Goal: Task Accomplishment & Management: Manage account settings

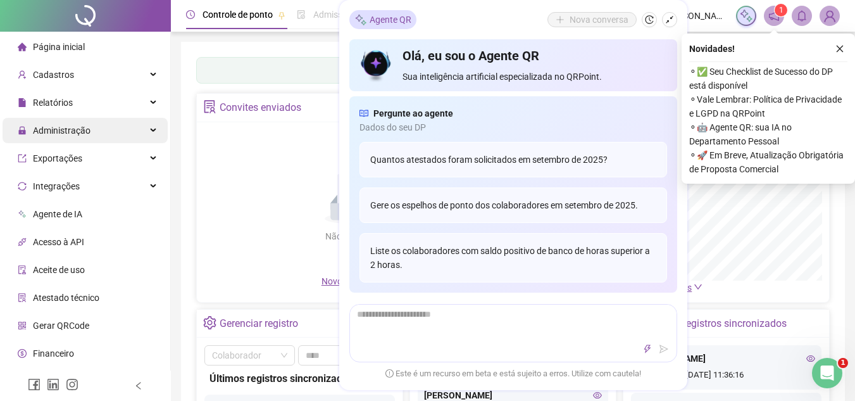
click at [90, 127] on div "Administração" at bounding box center [85, 130] width 165 height 25
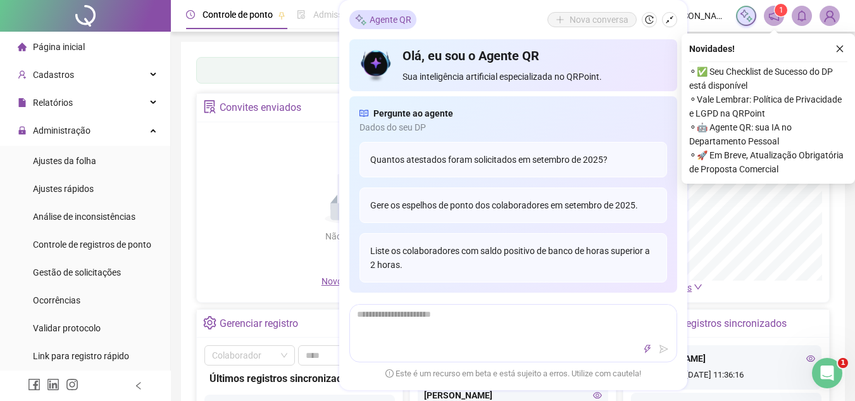
drag, startPoint x: 75, startPoint y: 242, endPoint x: 183, endPoint y: 220, distance: 109.8
click at [81, 242] on span "Controle de registros de ponto" at bounding box center [92, 244] width 118 height 10
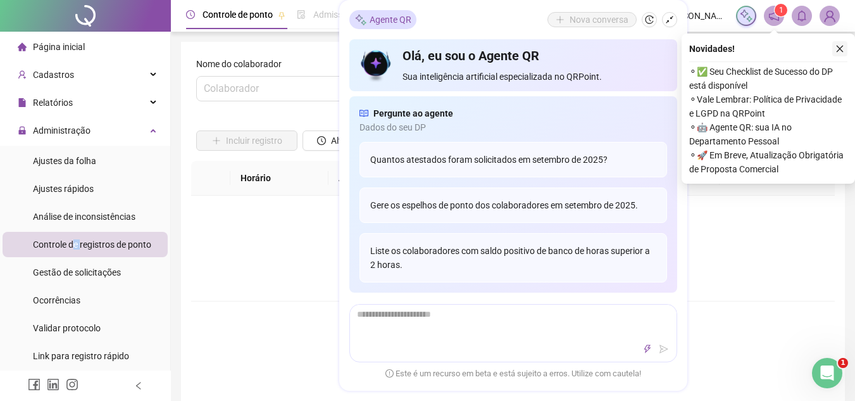
click at [843, 44] on icon "close" at bounding box center [839, 48] width 9 height 9
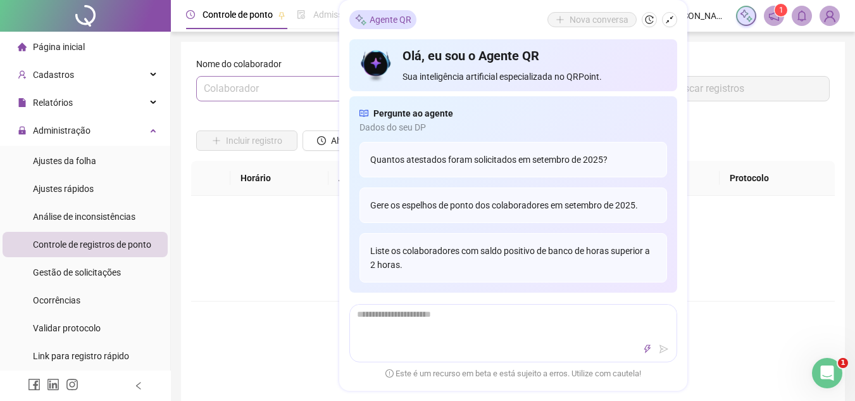
click at [293, 94] on input "search" at bounding box center [293, 89] width 178 height 24
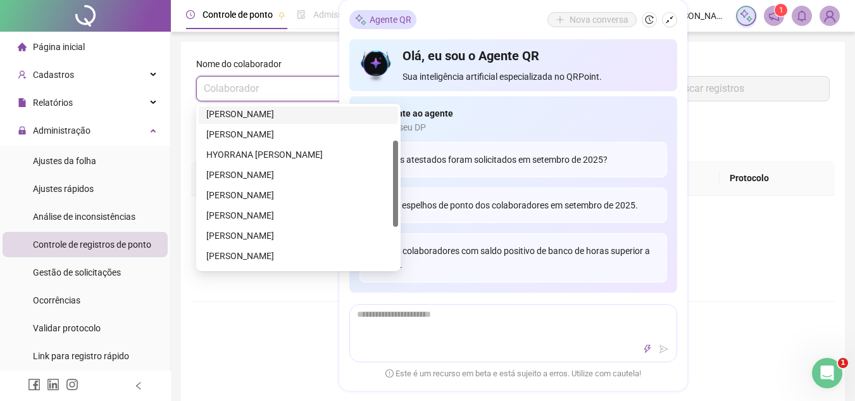
scroll to position [127, 0]
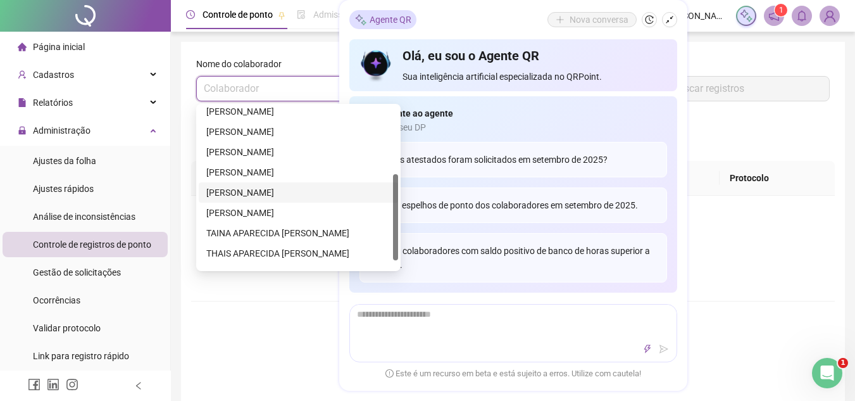
click at [720, 222] on div "Não há dados Não há dados" at bounding box center [513, 248] width 644 height 105
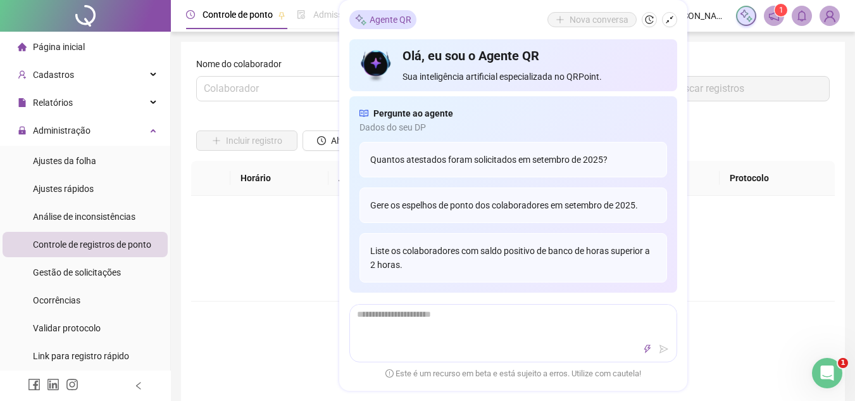
click at [665, 17] on icon "shrink" at bounding box center [669, 19] width 9 height 9
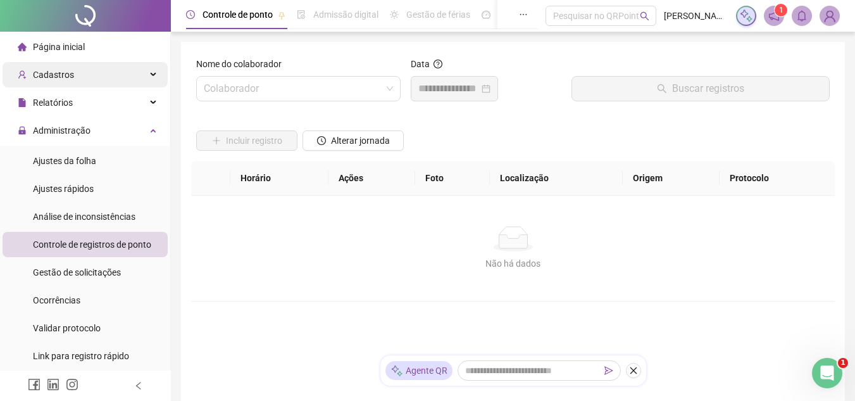
click at [70, 74] on span "Cadastros" at bounding box center [53, 75] width 41 height 10
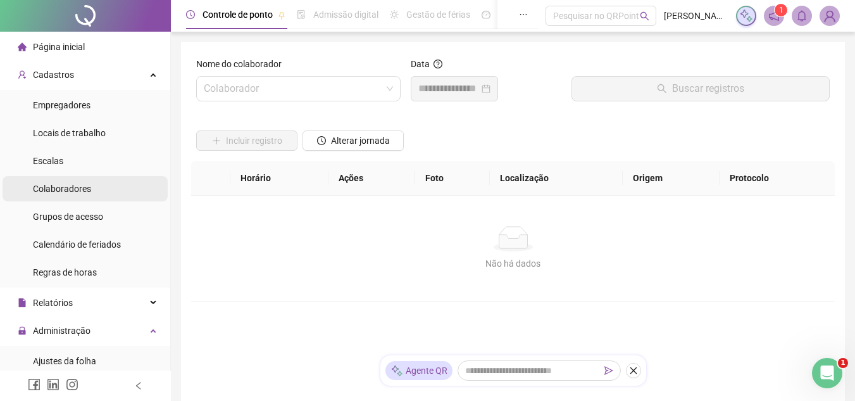
click at [66, 190] on span "Colaboradores" at bounding box center [62, 188] width 58 height 10
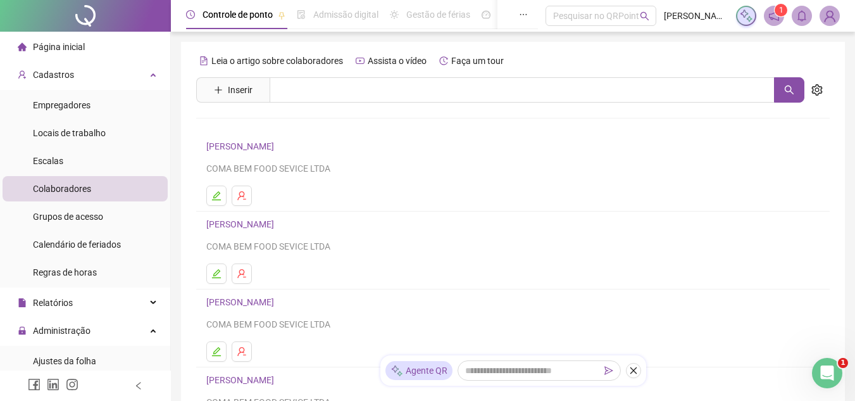
scroll to position [242, 0]
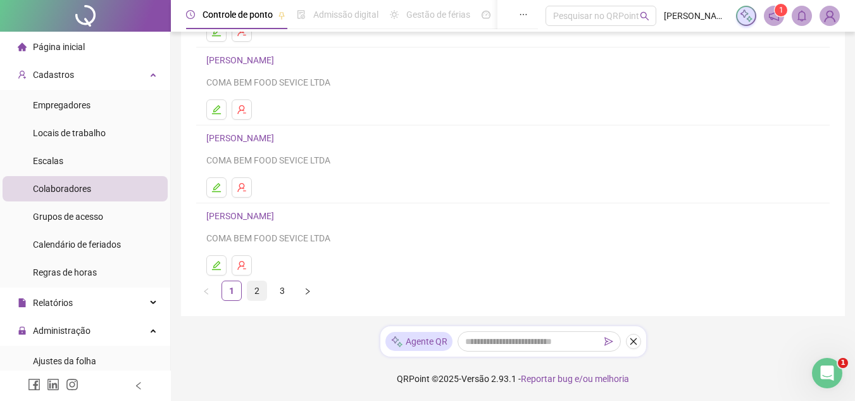
click at [256, 290] on link "2" at bounding box center [256, 290] width 19 height 19
click at [273, 287] on link "3" at bounding box center [282, 290] width 19 height 19
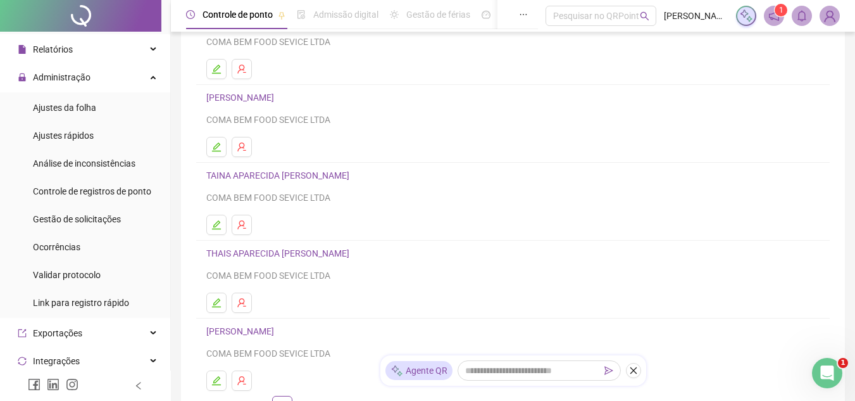
scroll to position [0, 0]
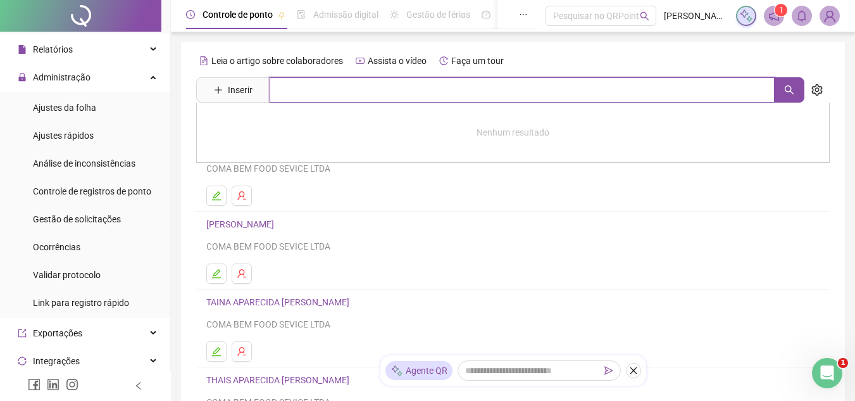
click at [368, 93] on input "text" at bounding box center [522, 89] width 505 height 25
type input "*******"
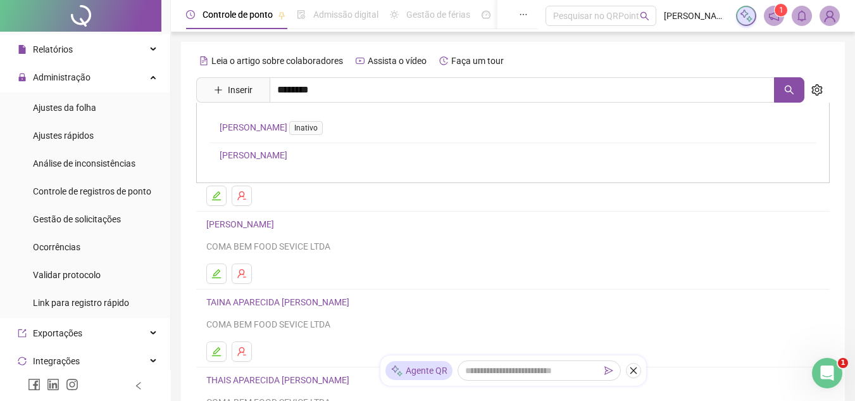
click at [328, 123] on link "RAFAELA CAMARGO GONÇALVES Inativo" at bounding box center [274, 127] width 108 height 10
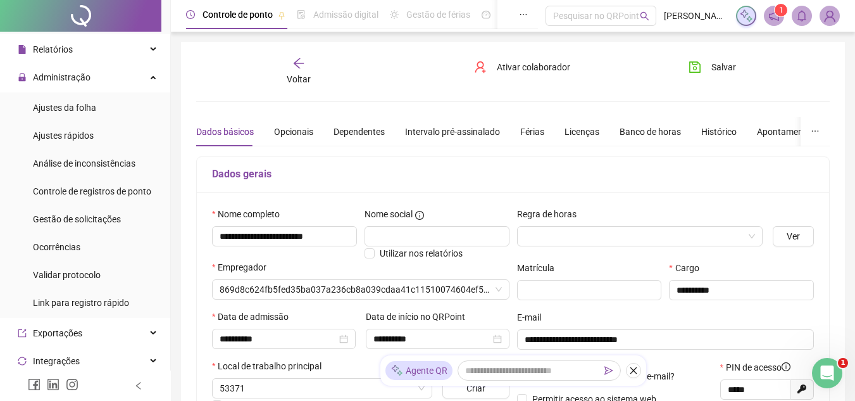
type input "**********"
click at [509, 66] on span "Ativar colaborador" at bounding box center [533, 67] width 73 height 14
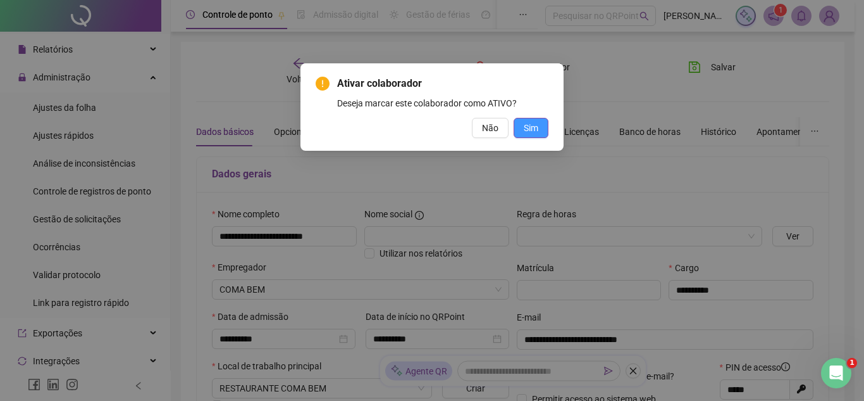
click at [530, 125] on span "Sim" at bounding box center [531, 128] width 15 height 14
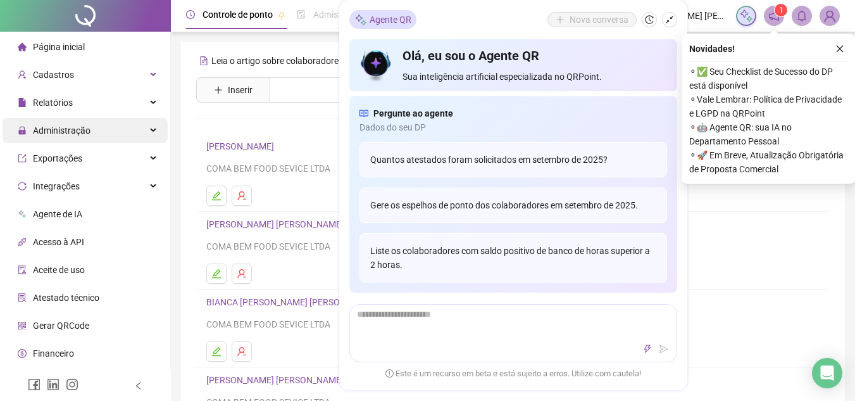
click at [51, 135] on span "Administração" at bounding box center [54, 130] width 73 height 25
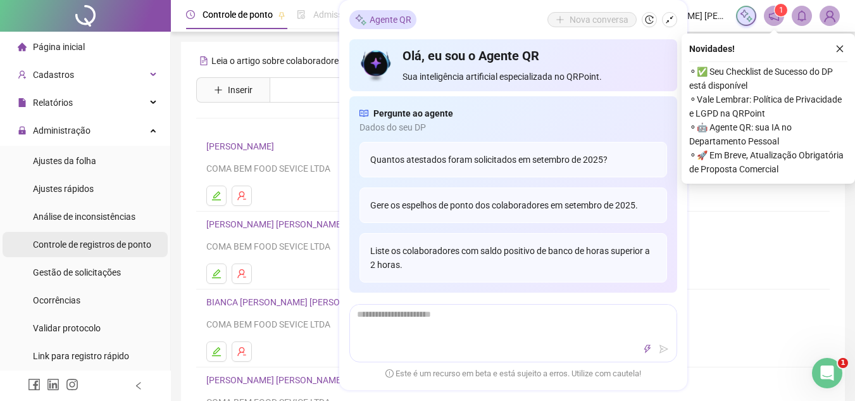
click at [92, 242] on span "Controle de registros de ponto" at bounding box center [92, 244] width 118 height 10
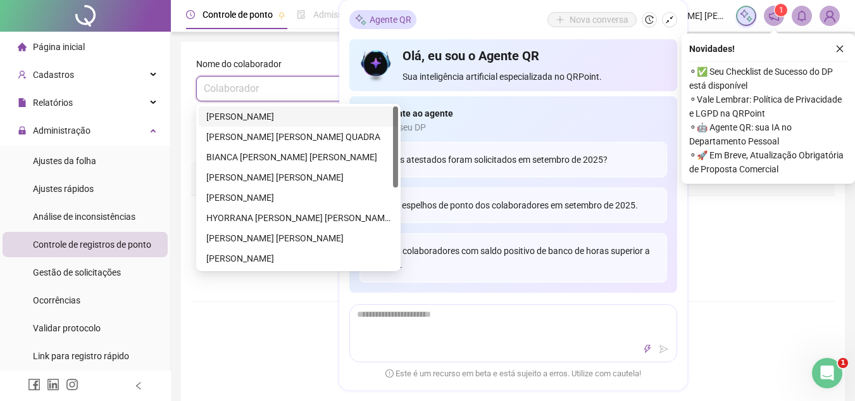
click at [256, 80] on input "search" at bounding box center [293, 89] width 178 height 24
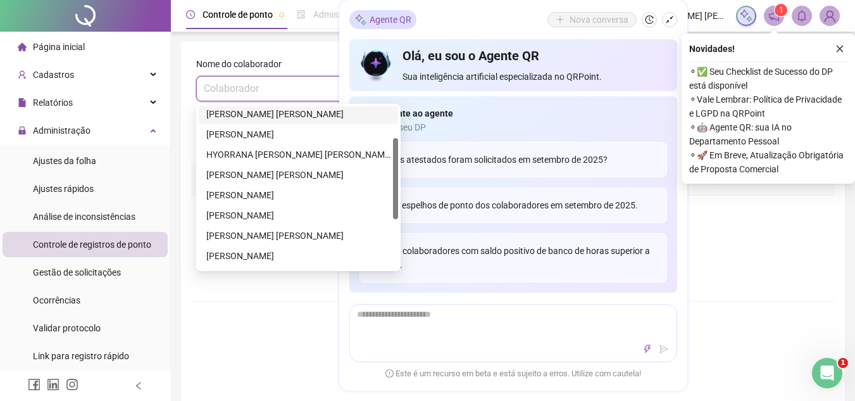
scroll to position [127, 0]
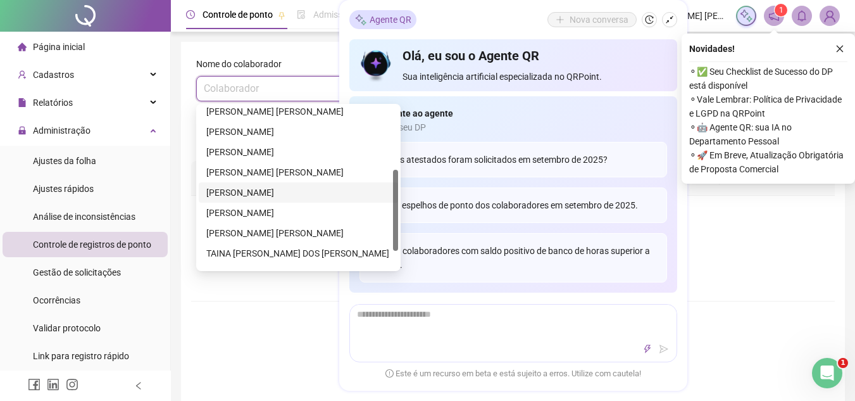
click at [251, 194] on div "[PERSON_NAME]" at bounding box center [298, 192] width 184 height 14
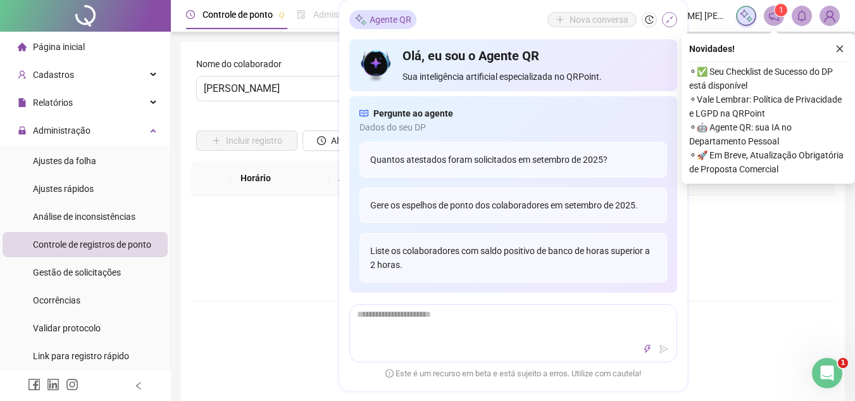
click at [669, 17] on icon "shrink" at bounding box center [669, 19] width 9 height 9
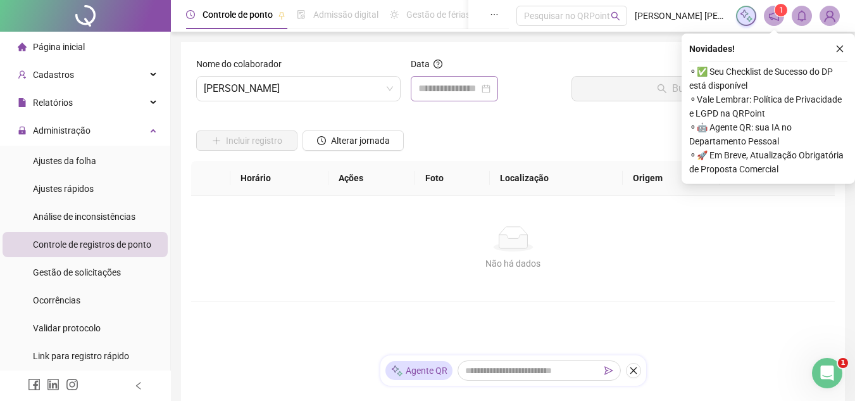
click at [490, 86] on div at bounding box center [454, 88] width 72 height 15
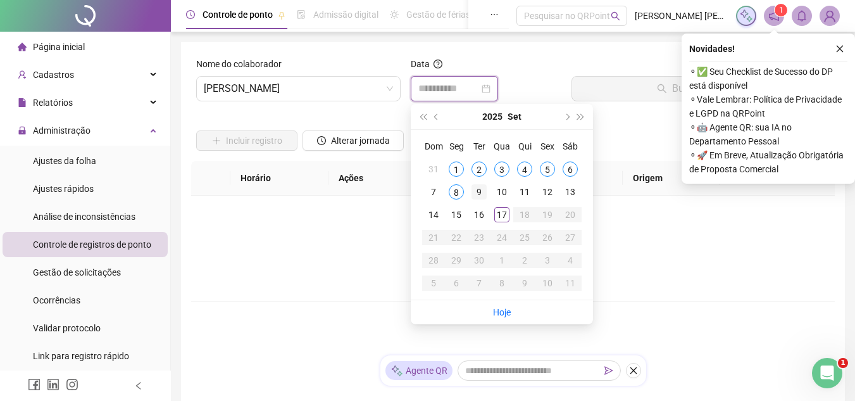
type input "**********"
click at [482, 188] on div "9" at bounding box center [478, 191] width 15 height 15
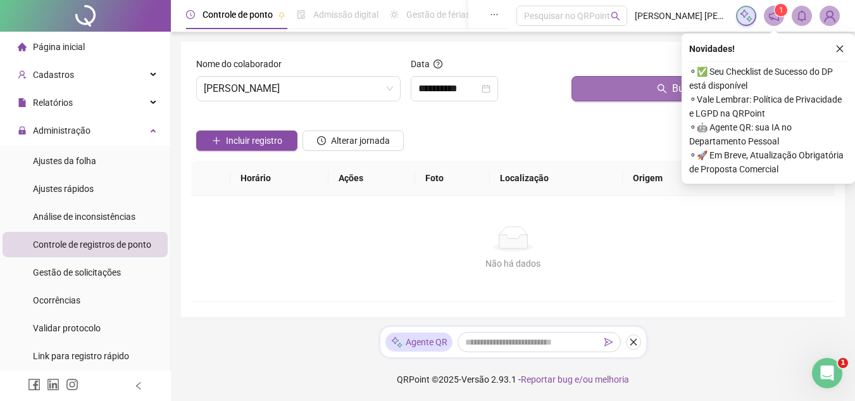
click at [636, 91] on button "Buscar registros" at bounding box center [700, 88] width 258 height 25
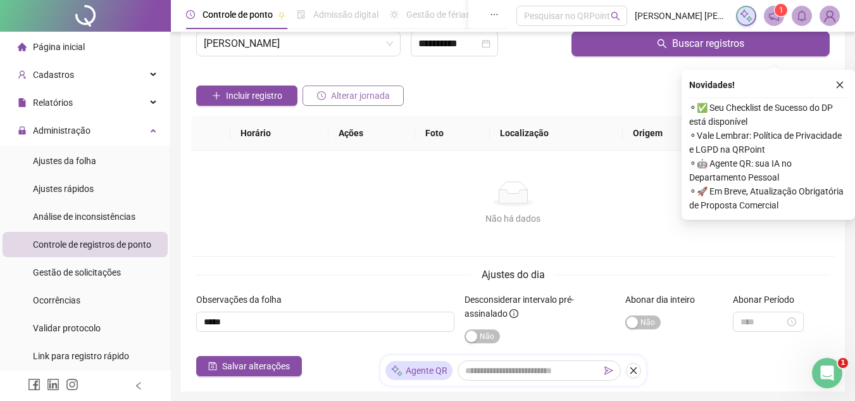
scroll to position [0, 0]
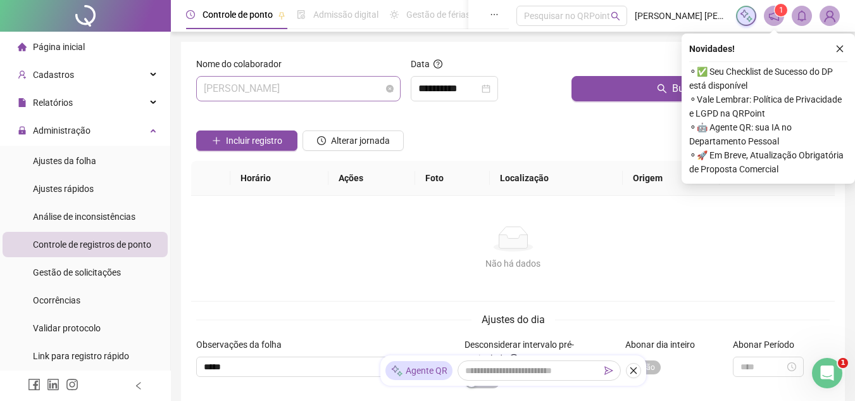
click at [394, 91] on div "[PERSON_NAME]" at bounding box center [298, 88] width 204 height 25
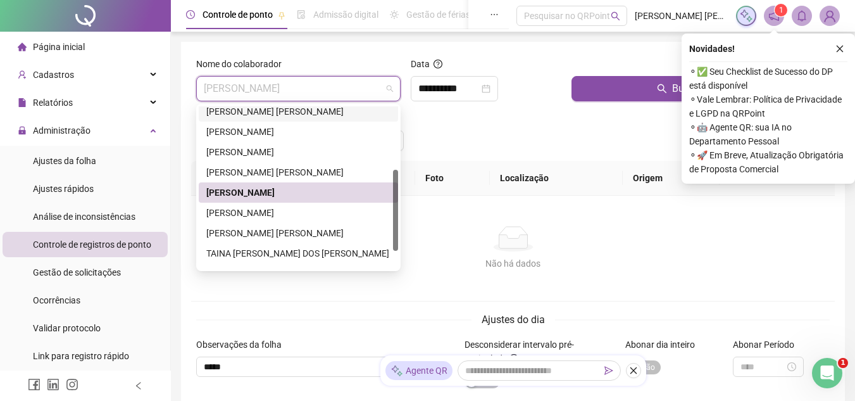
click at [280, 114] on div "[PERSON_NAME] [PERSON_NAME]" at bounding box center [298, 111] width 184 height 14
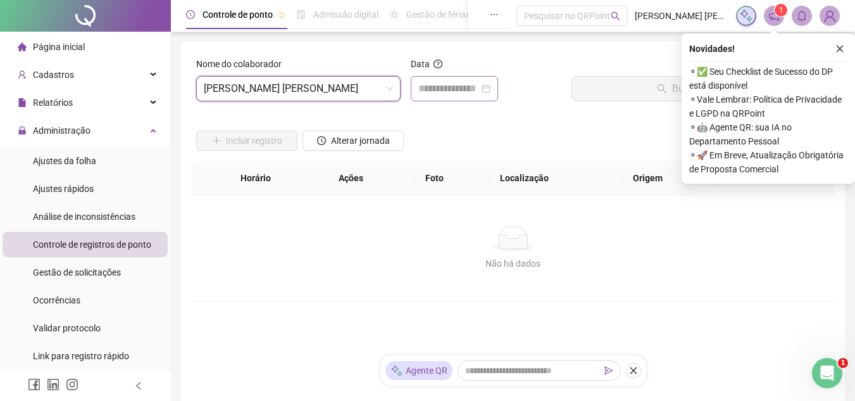
click at [490, 88] on div at bounding box center [454, 88] width 72 height 15
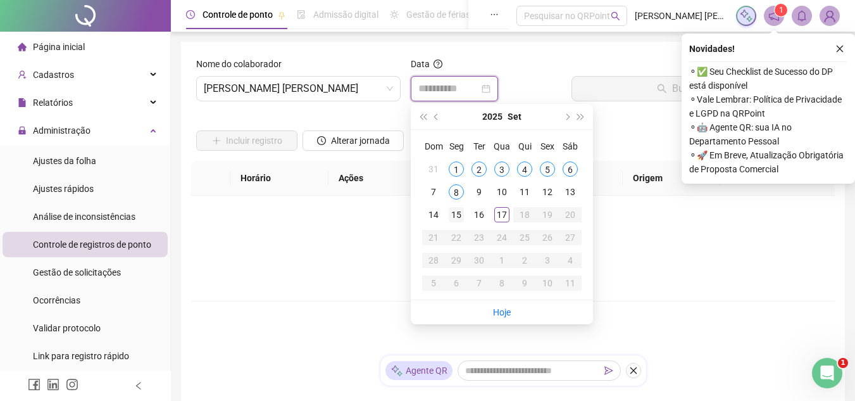
type input "**********"
click at [455, 209] on div "15" at bounding box center [456, 214] width 15 height 15
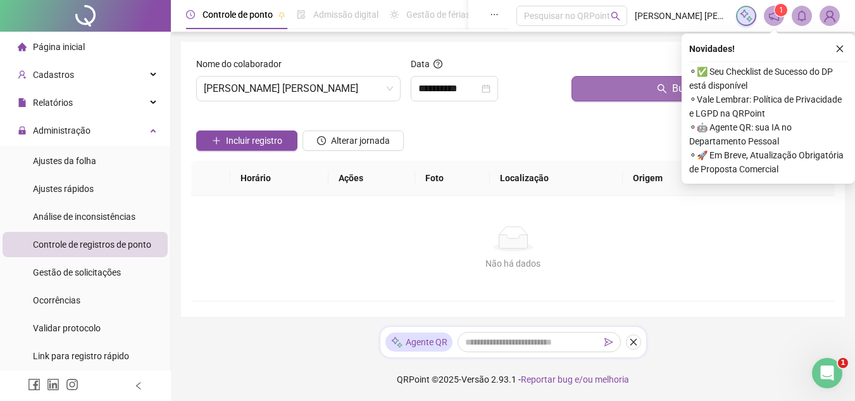
click at [613, 92] on button "Buscar registros" at bounding box center [700, 88] width 258 height 25
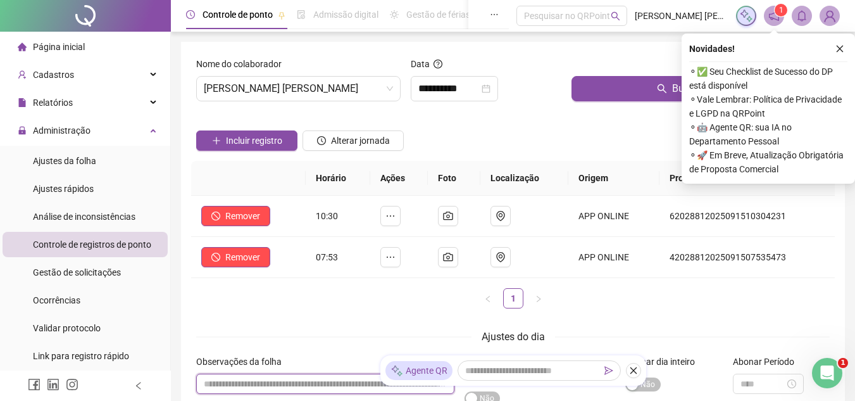
click at [302, 385] on input "textarea" at bounding box center [325, 383] width 258 height 20
type input "**********"
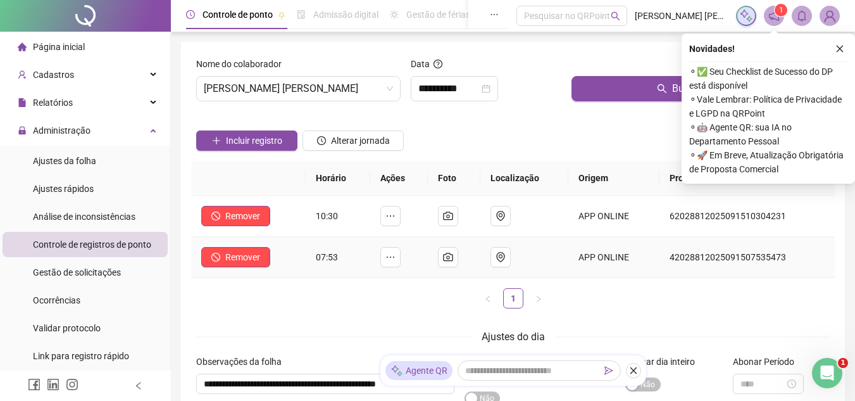
scroll to position [0, 0]
click at [365, 263] on td "07:53" at bounding box center [338, 257] width 65 height 41
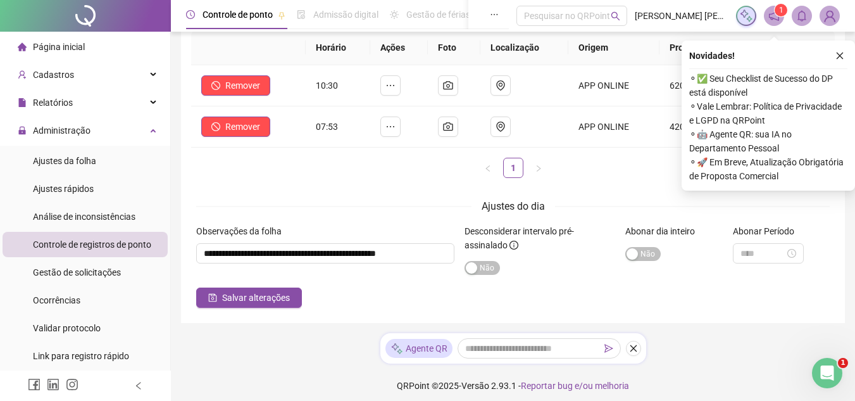
scroll to position [137, 0]
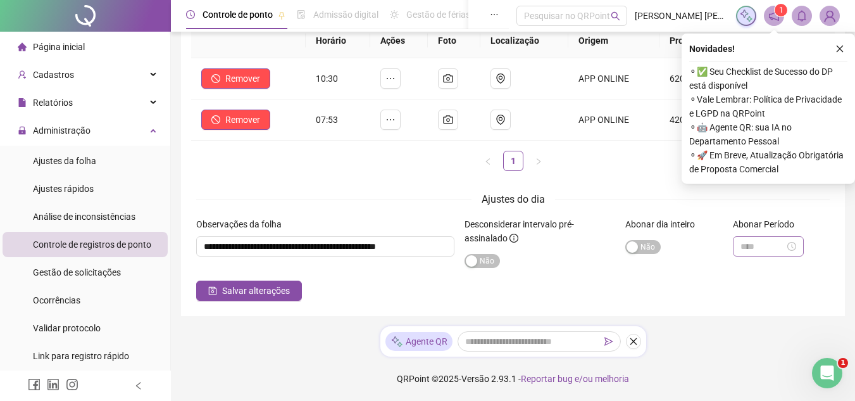
click at [804, 244] on div at bounding box center [768, 246] width 71 height 20
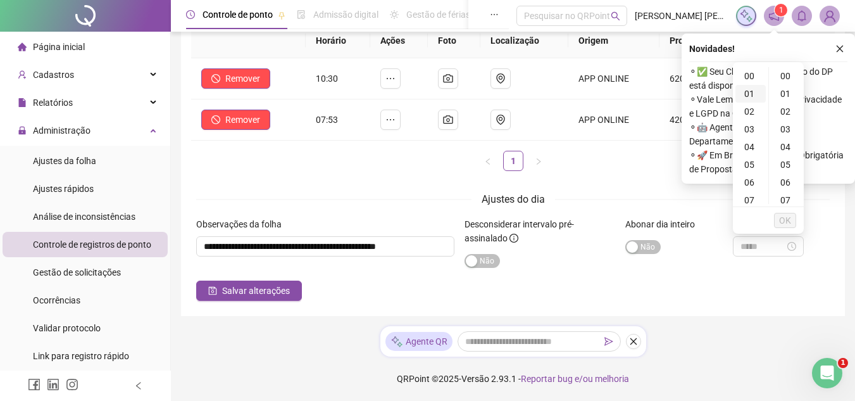
click at [749, 92] on div "01" at bounding box center [750, 94] width 30 height 18
click at [782, 75] on div "00" at bounding box center [786, 76] width 30 height 18
type input "*****"
click at [785, 218] on span "OK" at bounding box center [785, 220] width 12 height 14
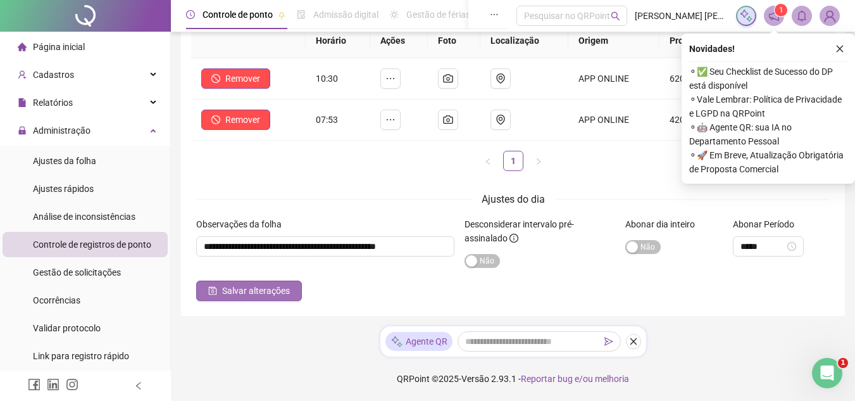
click at [281, 291] on span "Salvar alterações" at bounding box center [256, 290] width 68 height 14
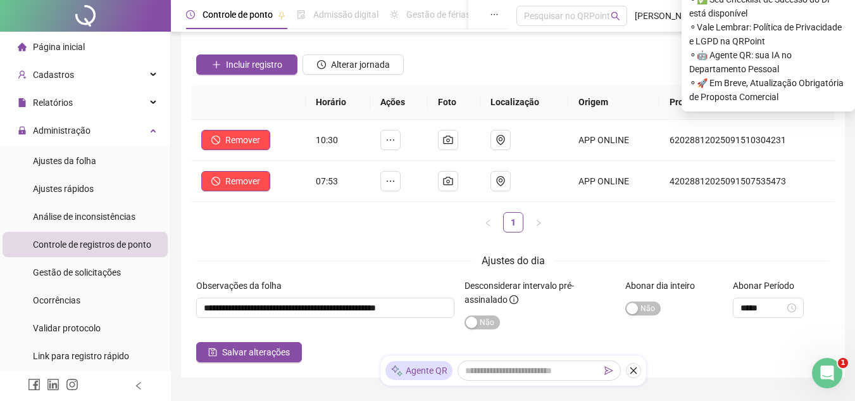
scroll to position [0, 0]
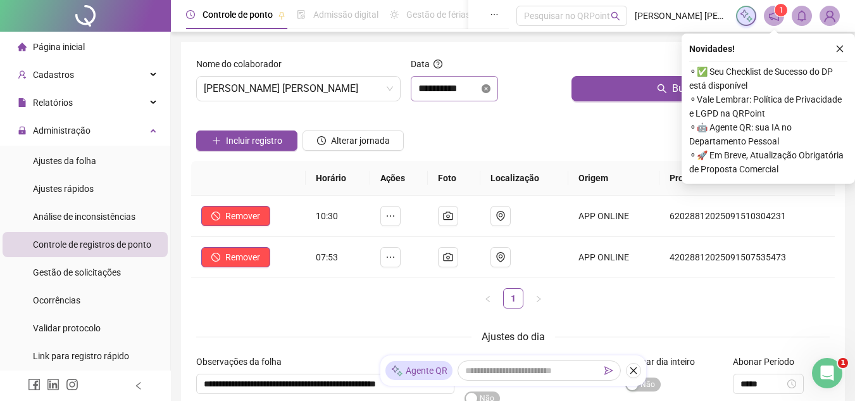
click at [490, 87] on icon "close-circle" at bounding box center [486, 88] width 9 height 9
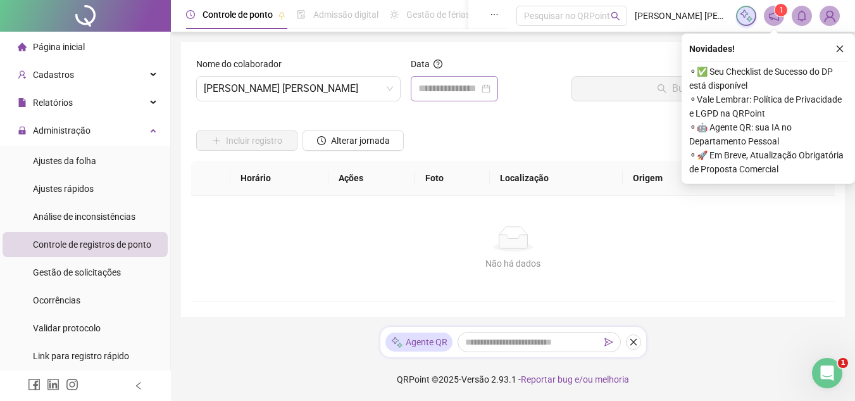
click at [490, 87] on div at bounding box center [454, 88] width 72 height 15
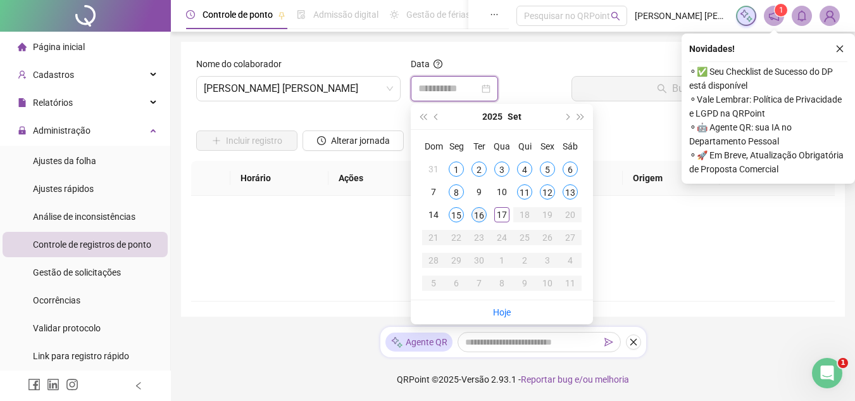
type input "**********"
drag, startPoint x: 480, startPoint y: 215, endPoint x: 501, endPoint y: 208, distance: 21.4
click at [482, 213] on div "16" at bounding box center [478, 214] width 15 height 15
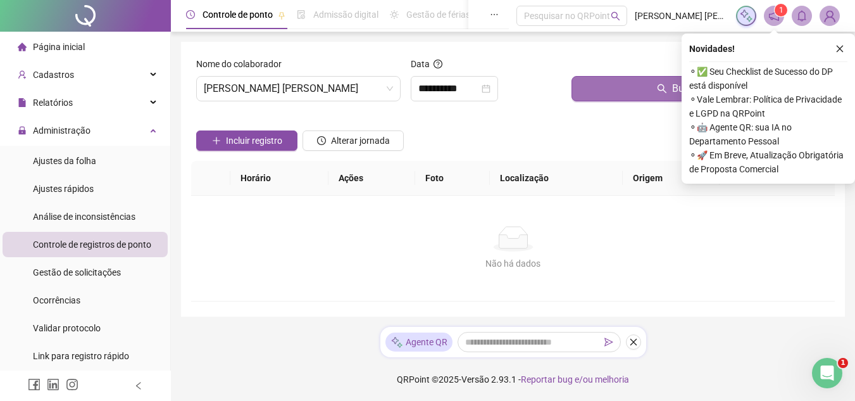
click at [609, 88] on button "Buscar registros" at bounding box center [700, 88] width 258 height 25
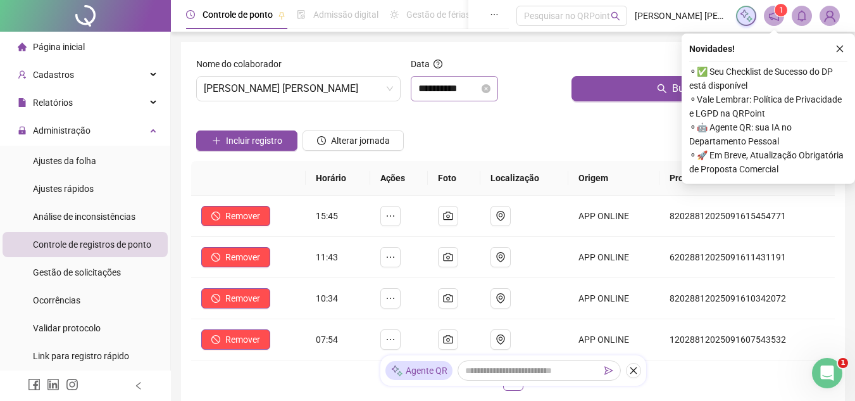
click at [490, 87] on icon "close-circle" at bounding box center [486, 88] width 9 height 9
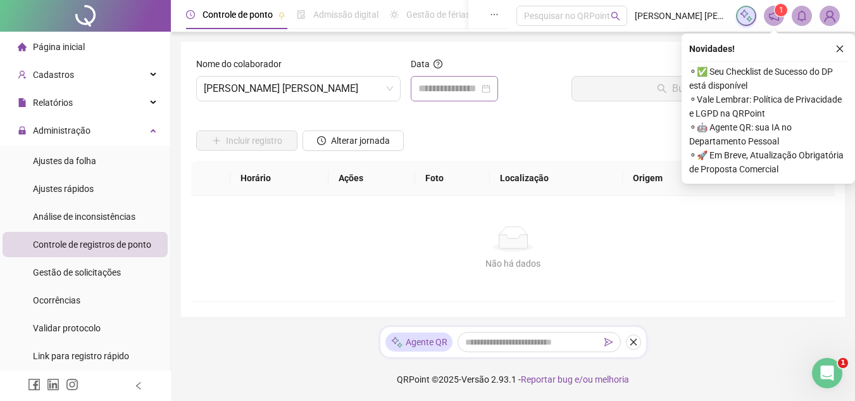
click at [490, 87] on div at bounding box center [454, 88] width 72 height 15
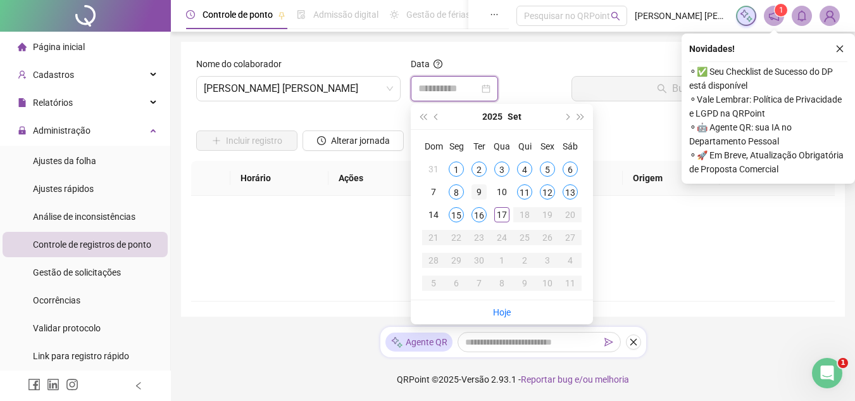
type input "**********"
click at [479, 189] on div "9" at bounding box center [478, 191] width 15 height 15
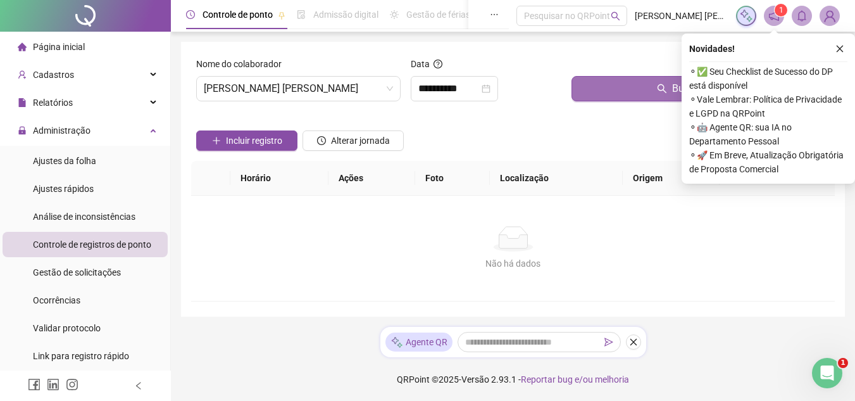
click at [616, 87] on button "Buscar registros" at bounding box center [700, 88] width 258 height 25
